Goal: Task Accomplishment & Management: Use online tool/utility

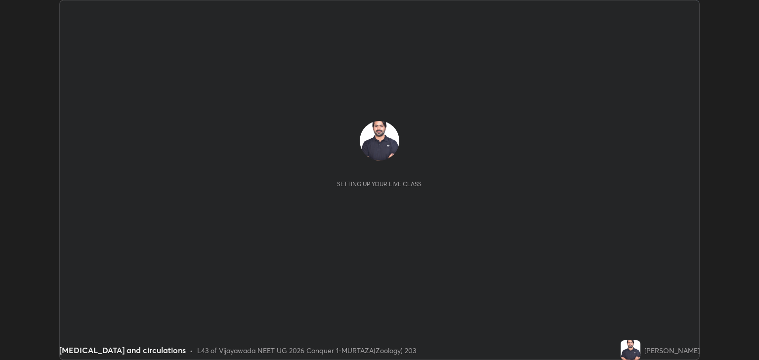
scroll to position [360, 758]
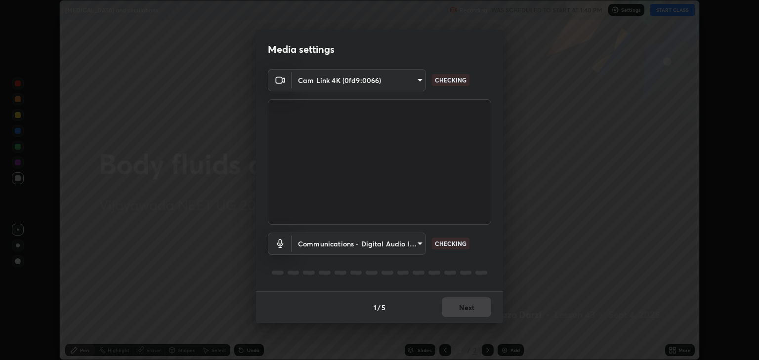
type input "18efe283419ebebb34f3f069735d570d1efa482ca5ebb0fbe8eacb96b6d22603"
click at [419, 242] on body "Erase all [MEDICAL_DATA] and circulations Recording WAS SCHEDULED TO START AT 1…" at bounding box center [379, 180] width 759 height 360
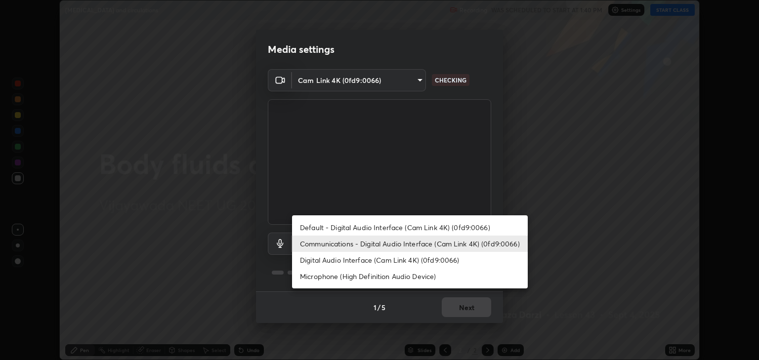
click at [412, 276] on li "Microphone (High Definition Audio Device)" at bounding box center [410, 276] width 236 height 16
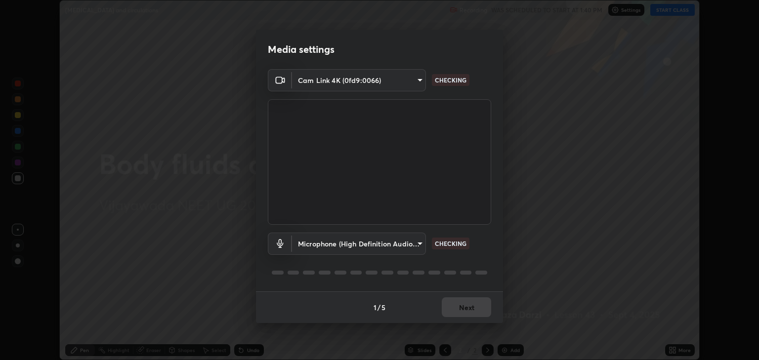
click at [418, 240] on body "Erase all [MEDICAL_DATA] and circulations Recording WAS SCHEDULED TO START AT 1…" at bounding box center [379, 180] width 759 height 360
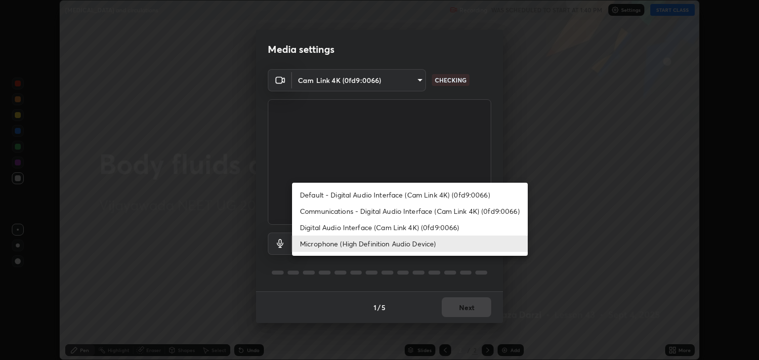
click at [401, 226] on li "Digital Audio Interface (Cam Link 4K) (0fd9:0066)" at bounding box center [410, 227] width 236 height 16
type input "dcad4d0ab638e1a35b0cc06f23c8842348ae8cd1eb66fe60e42d8e2ec81f684a"
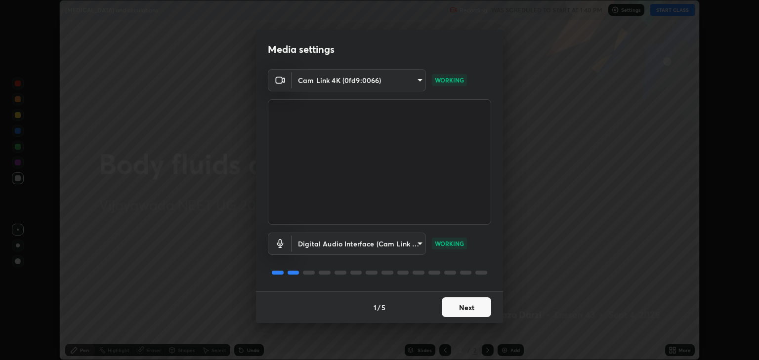
click at [474, 302] on button "Next" at bounding box center [465, 307] width 49 height 20
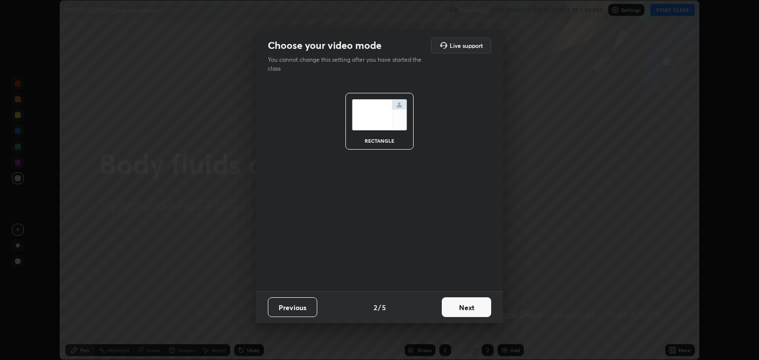
click at [476, 304] on button "Next" at bounding box center [465, 307] width 49 height 20
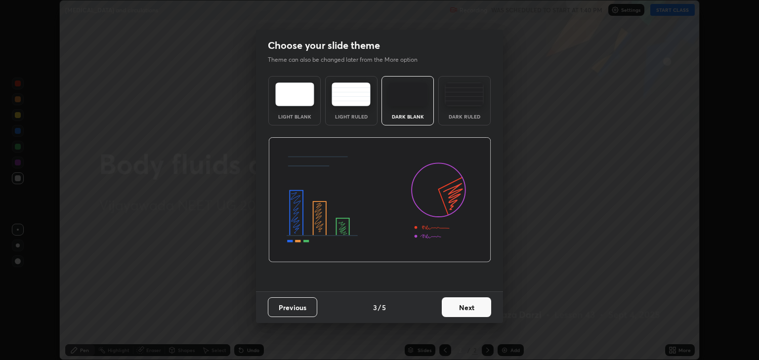
click at [476, 309] on button "Next" at bounding box center [465, 307] width 49 height 20
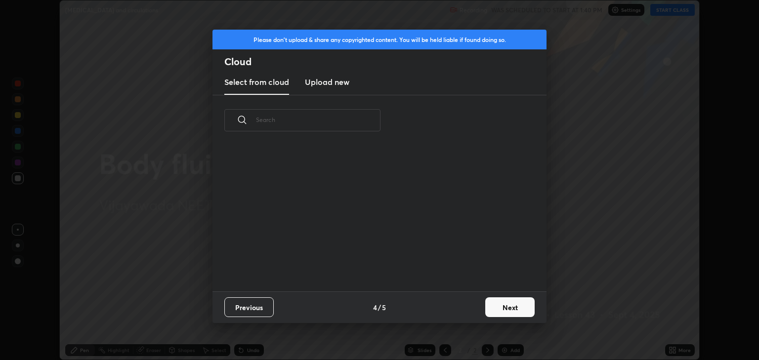
scroll to position [145, 317]
click at [531, 317] on button "Next" at bounding box center [509, 307] width 49 height 20
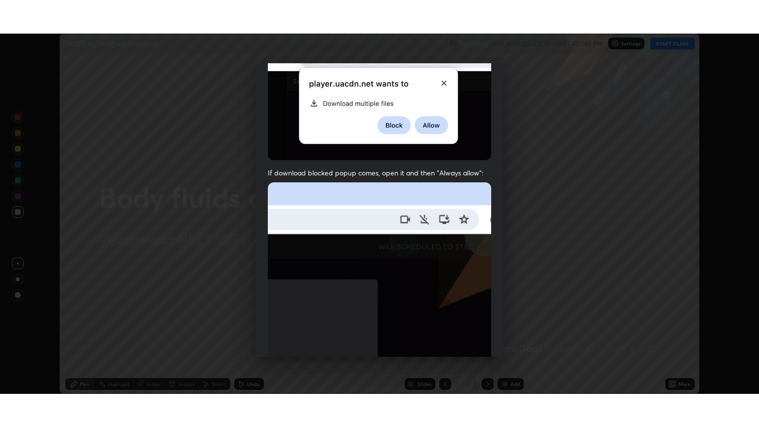
scroll to position [200, 0]
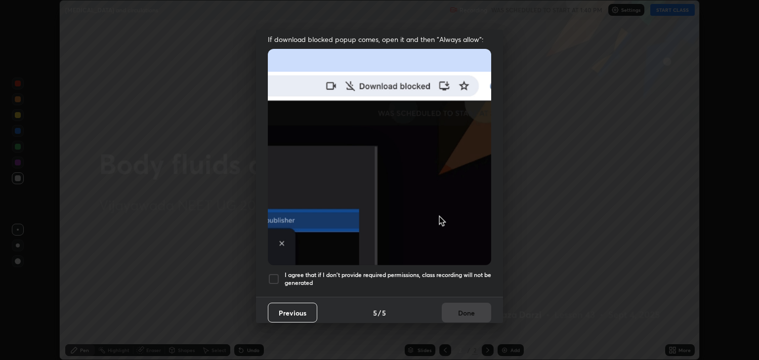
click at [272, 273] on div at bounding box center [274, 279] width 12 height 12
click at [463, 307] on button "Done" at bounding box center [465, 313] width 49 height 20
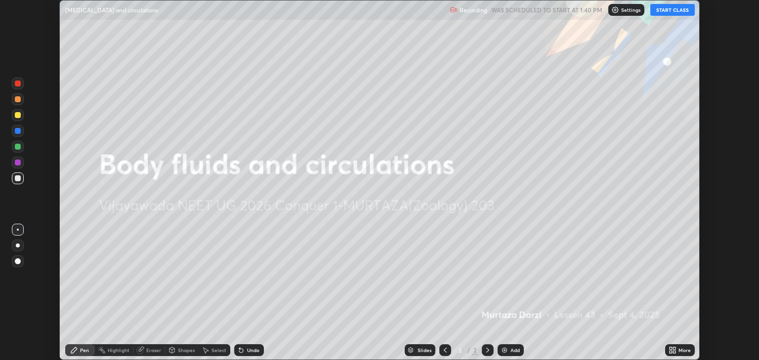
click at [667, 10] on button "START CLASS" at bounding box center [672, 10] width 44 height 12
click at [677, 349] on div "More" at bounding box center [680, 350] width 30 height 12
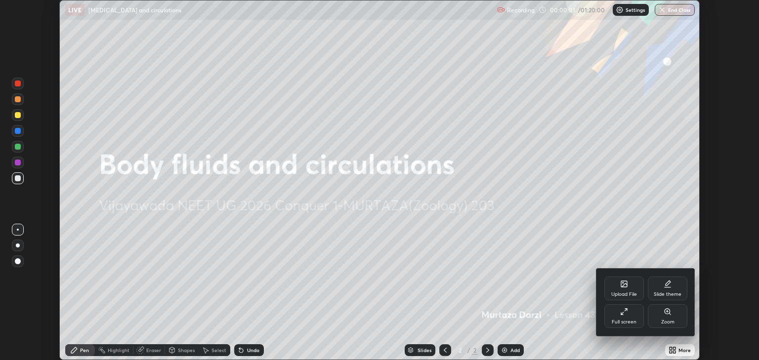
click at [634, 319] on div "Full screen" at bounding box center [624, 316] width 40 height 24
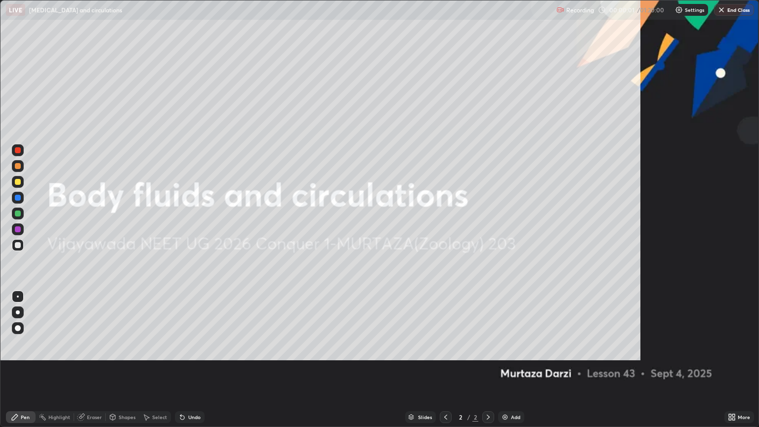
scroll to position [427, 759]
